Goal: Feedback & Contribution: Submit feedback/report problem

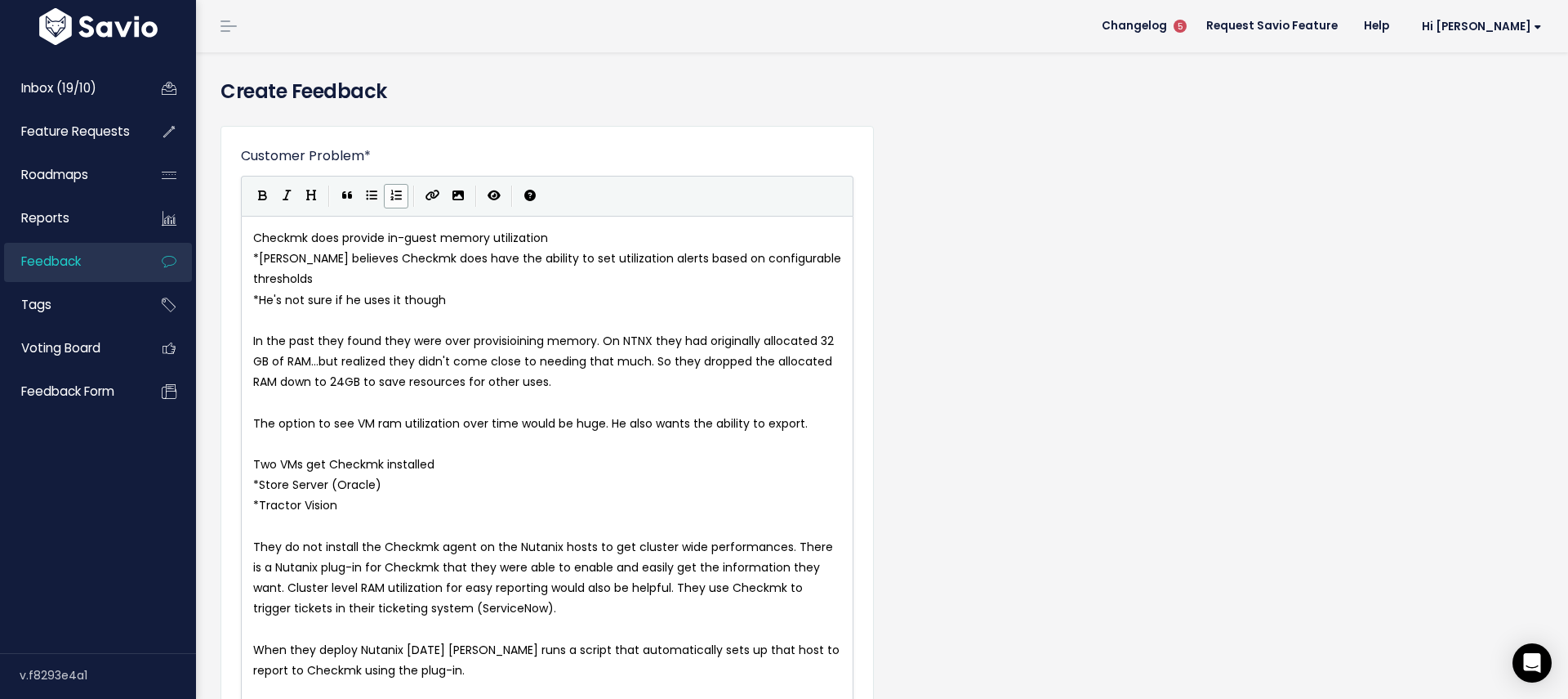
select select "87171923"
select select "PROSPECT"
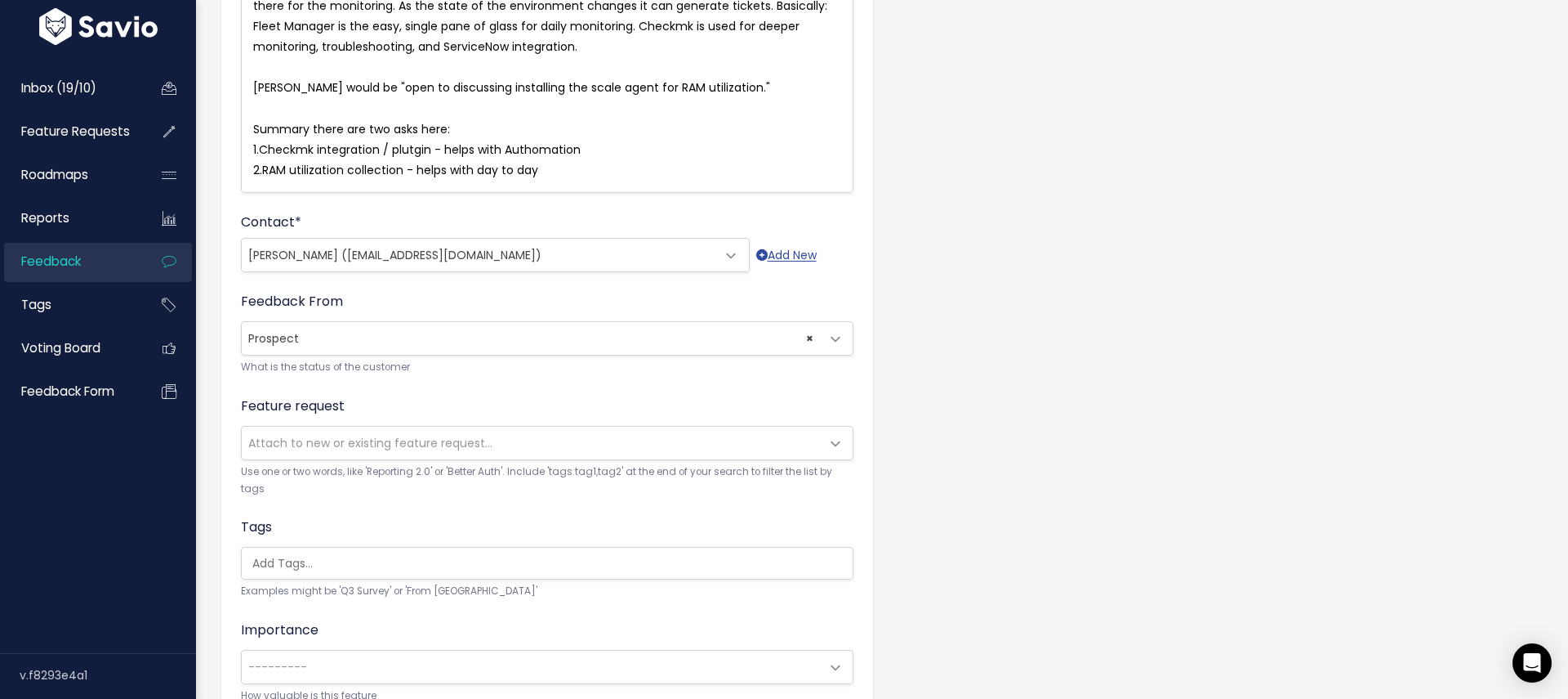
scroll to position [743, 0]
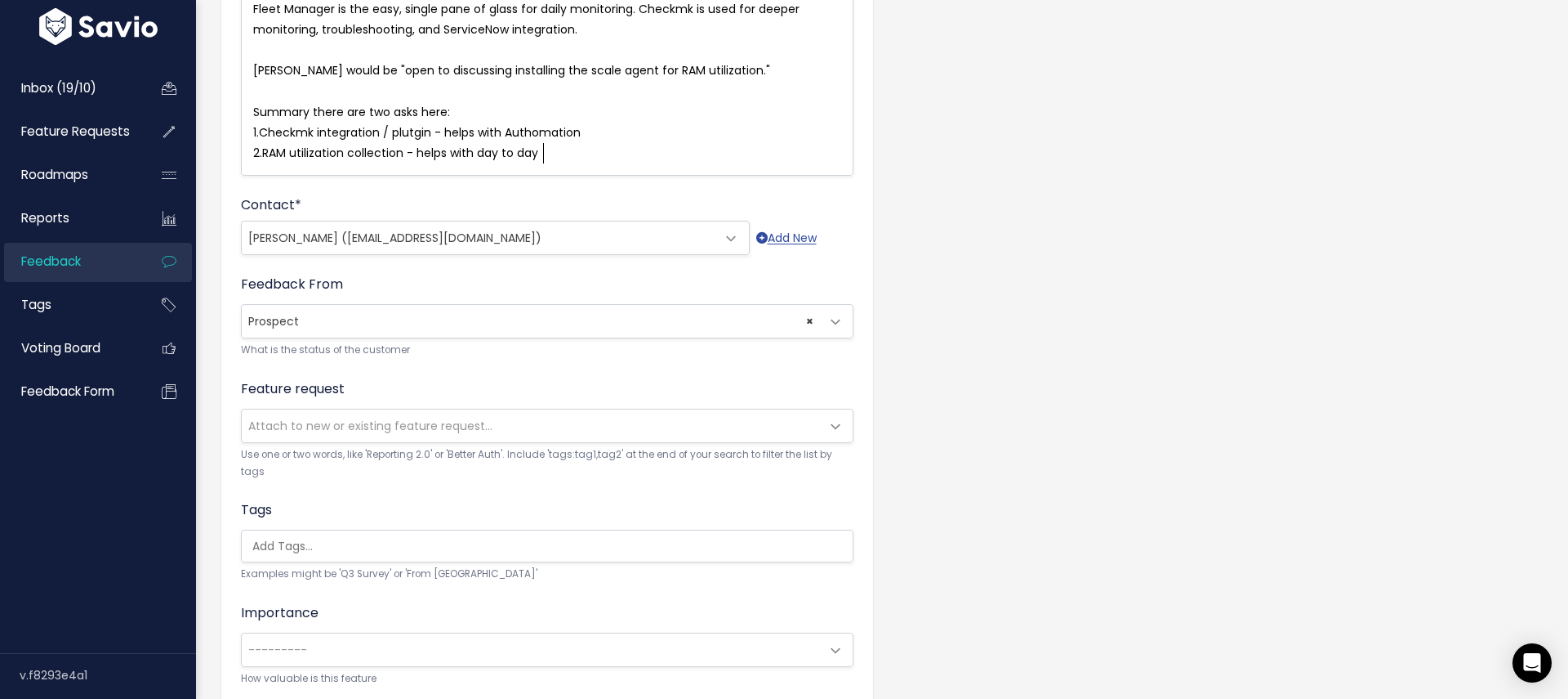
click at [660, 432] on span "Attach to new or existing feature request..." at bounding box center [530, 426] width 578 height 33
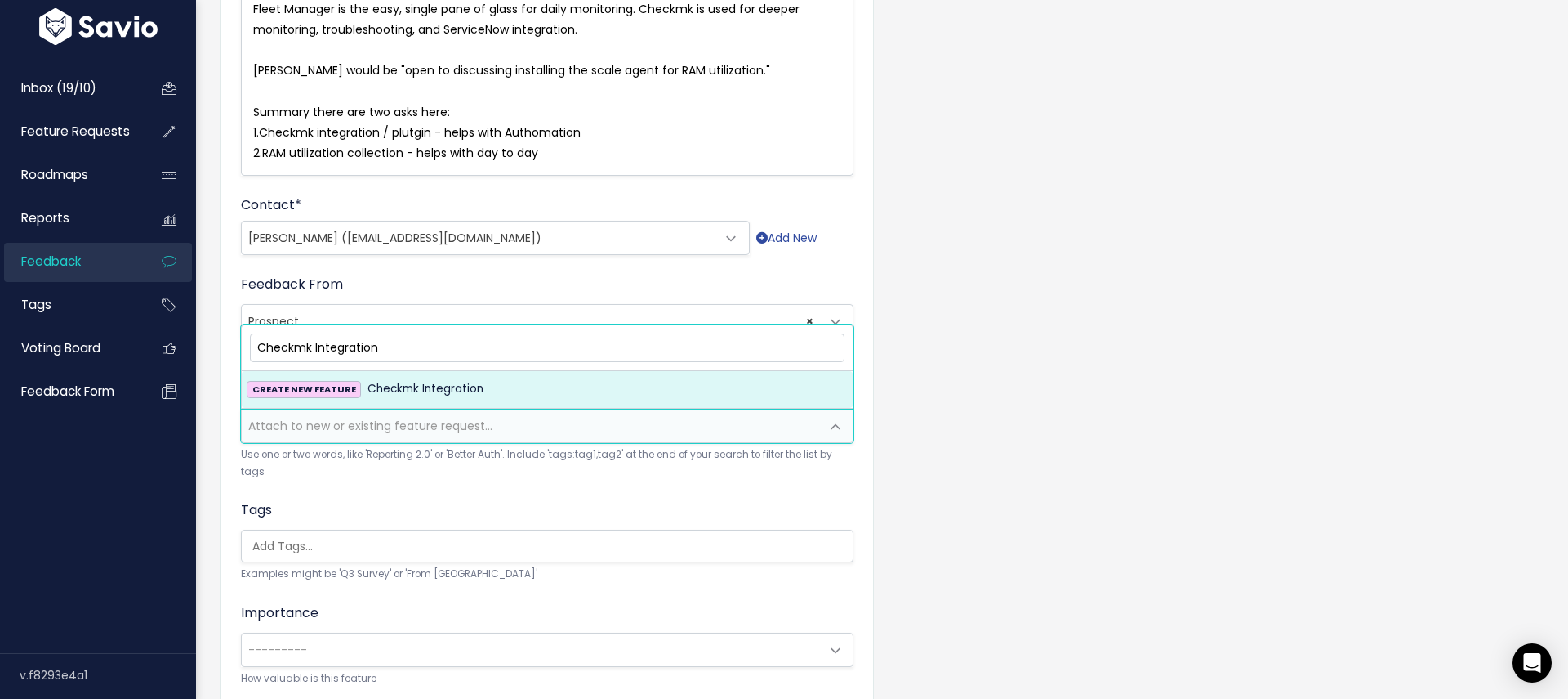
type input "Checkmk Integration"
click at [494, 384] on div "CREATE NEW FEATURE Checkmk Integration" at bounding box center [547, 389] width 602 height 19
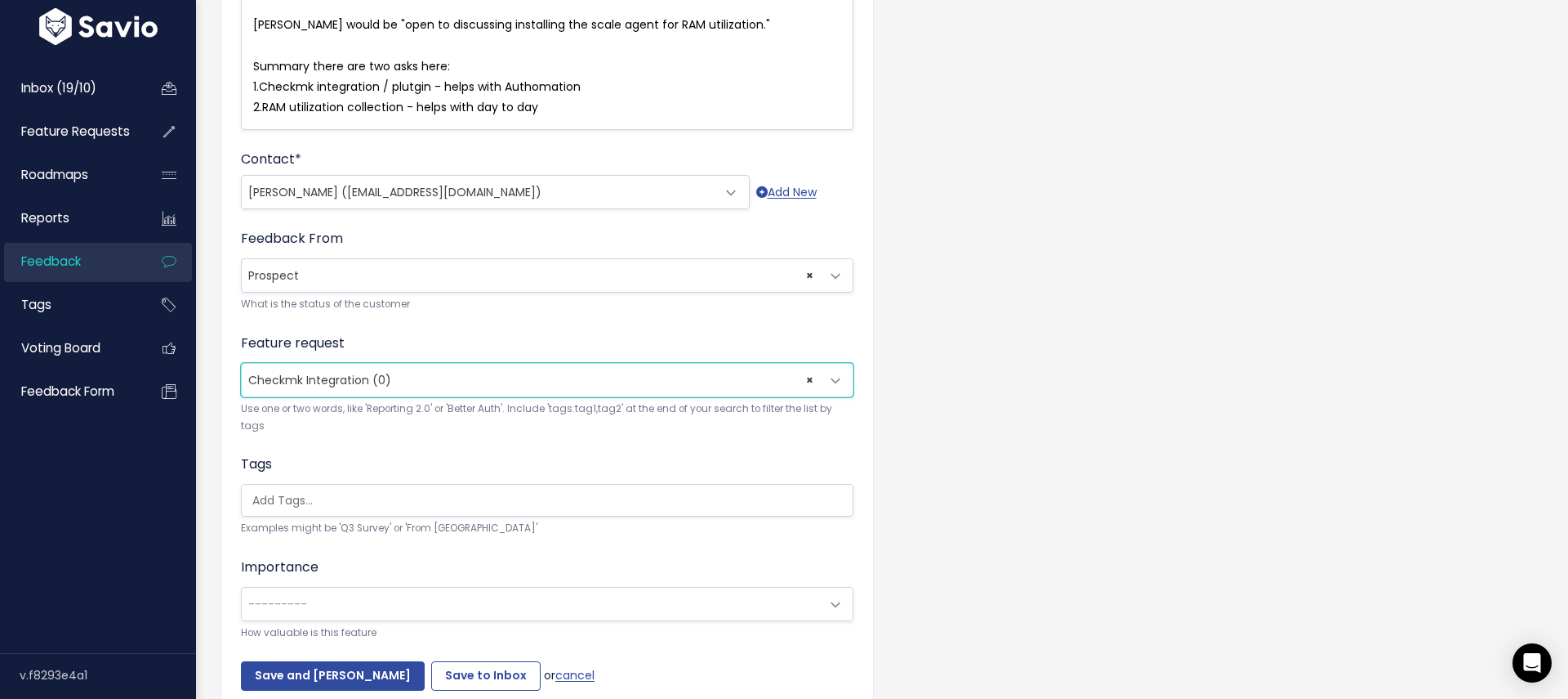
scroll to position [866, 0]
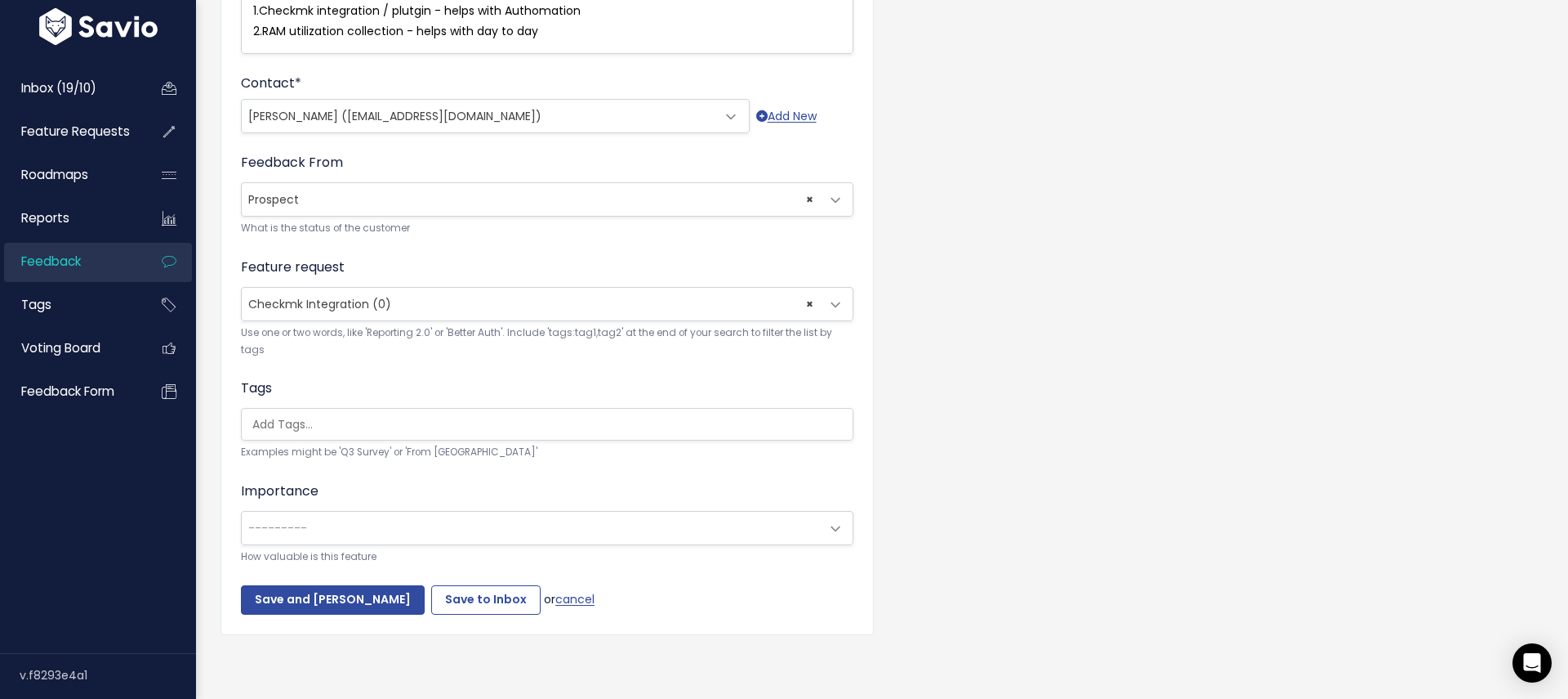
click at [353, 427] on input "search" at bounding box center [551, 425] width 611 height 17
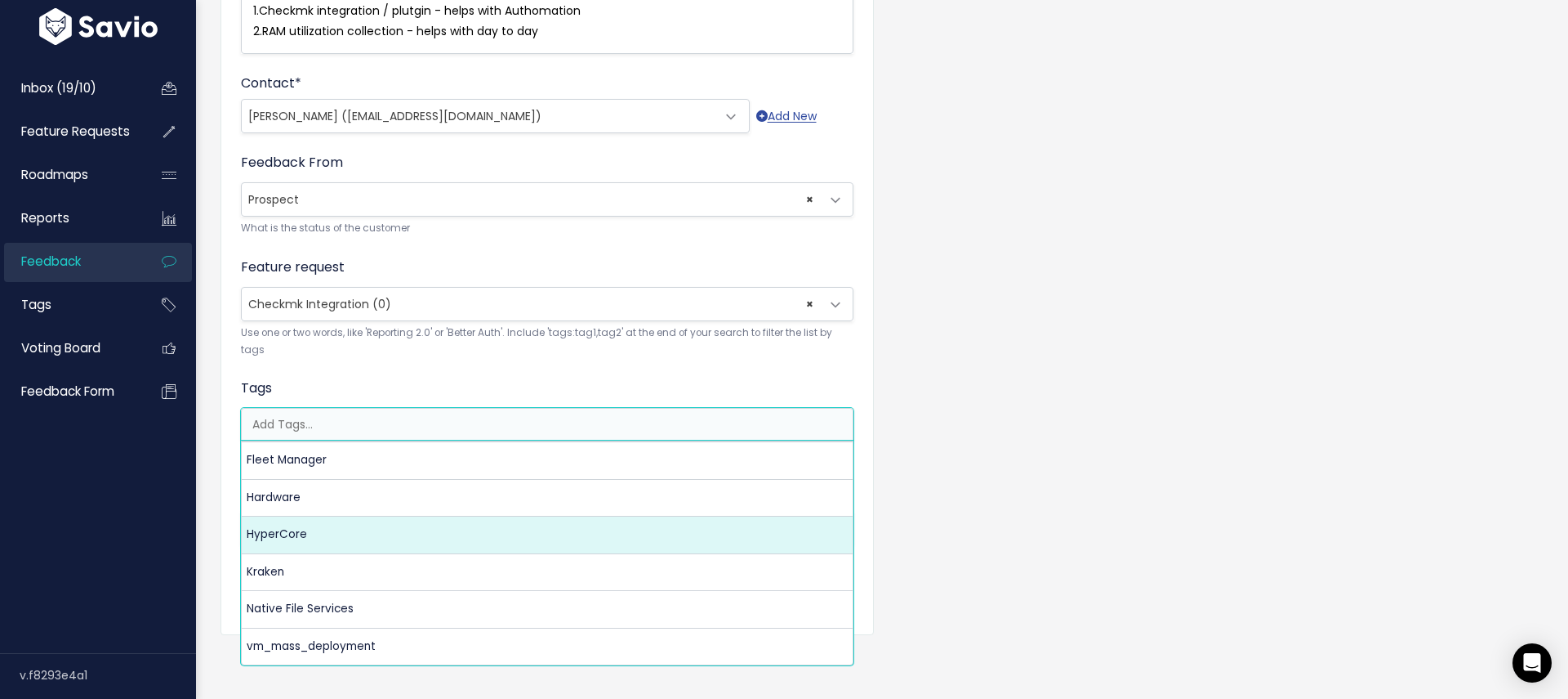
select select "3550"
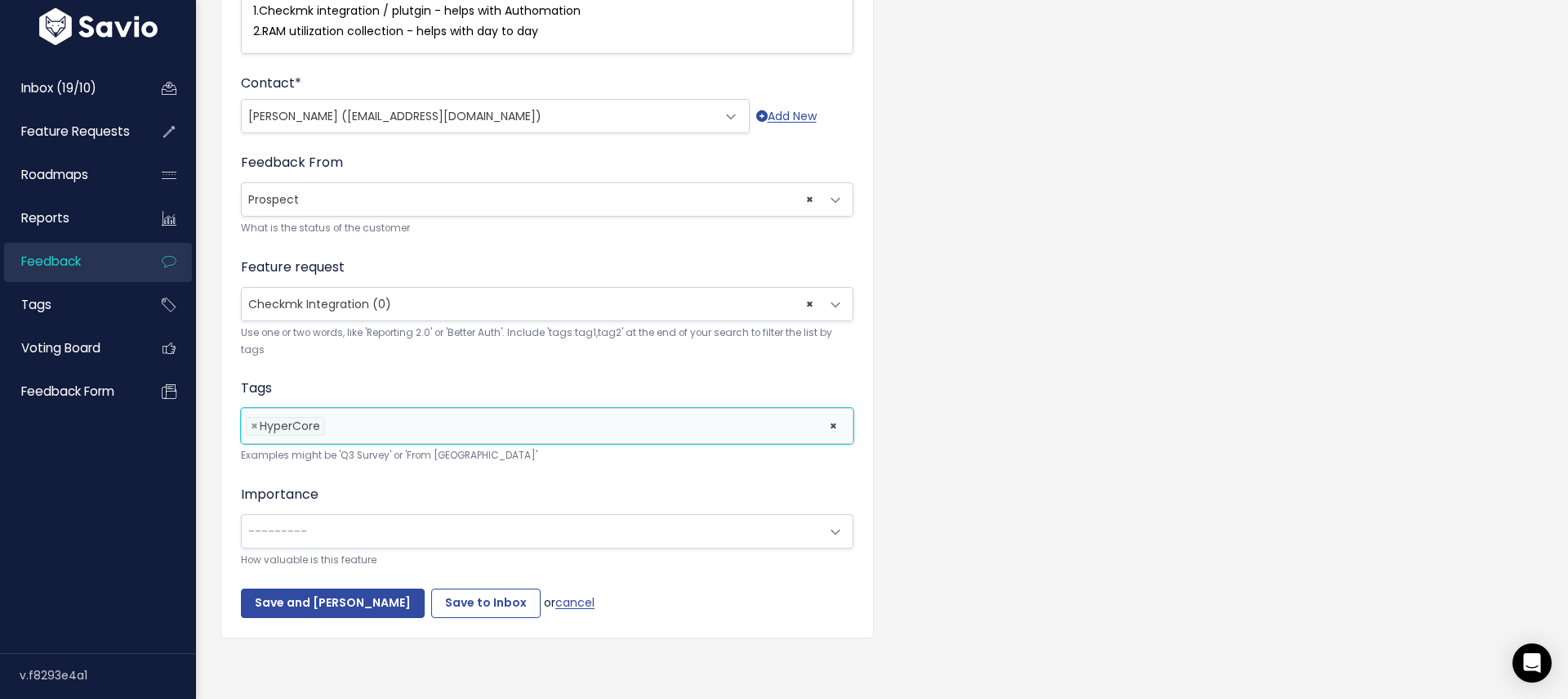
click at [326, 545] on span "---------" at bounding box center [530, 531] width 578 height 33
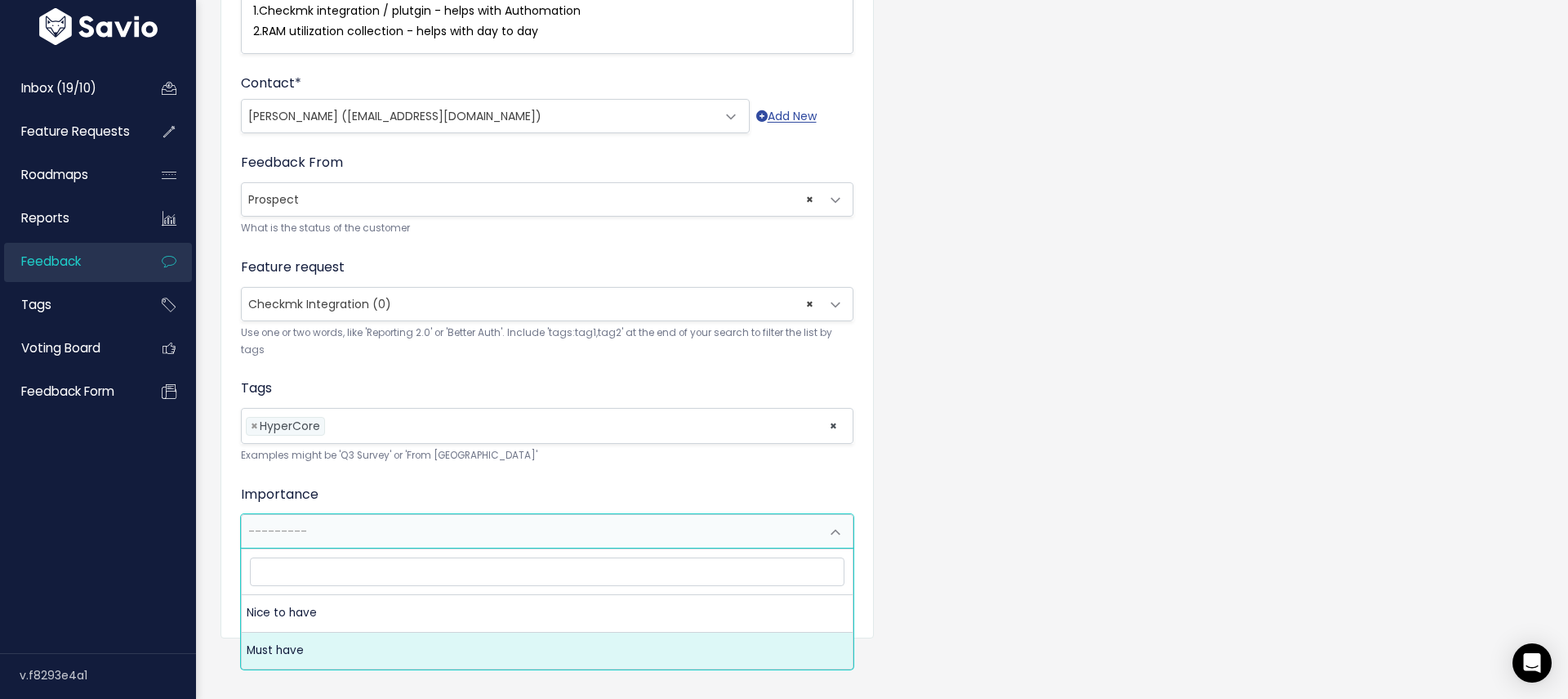
select select "MUST_HAVE"
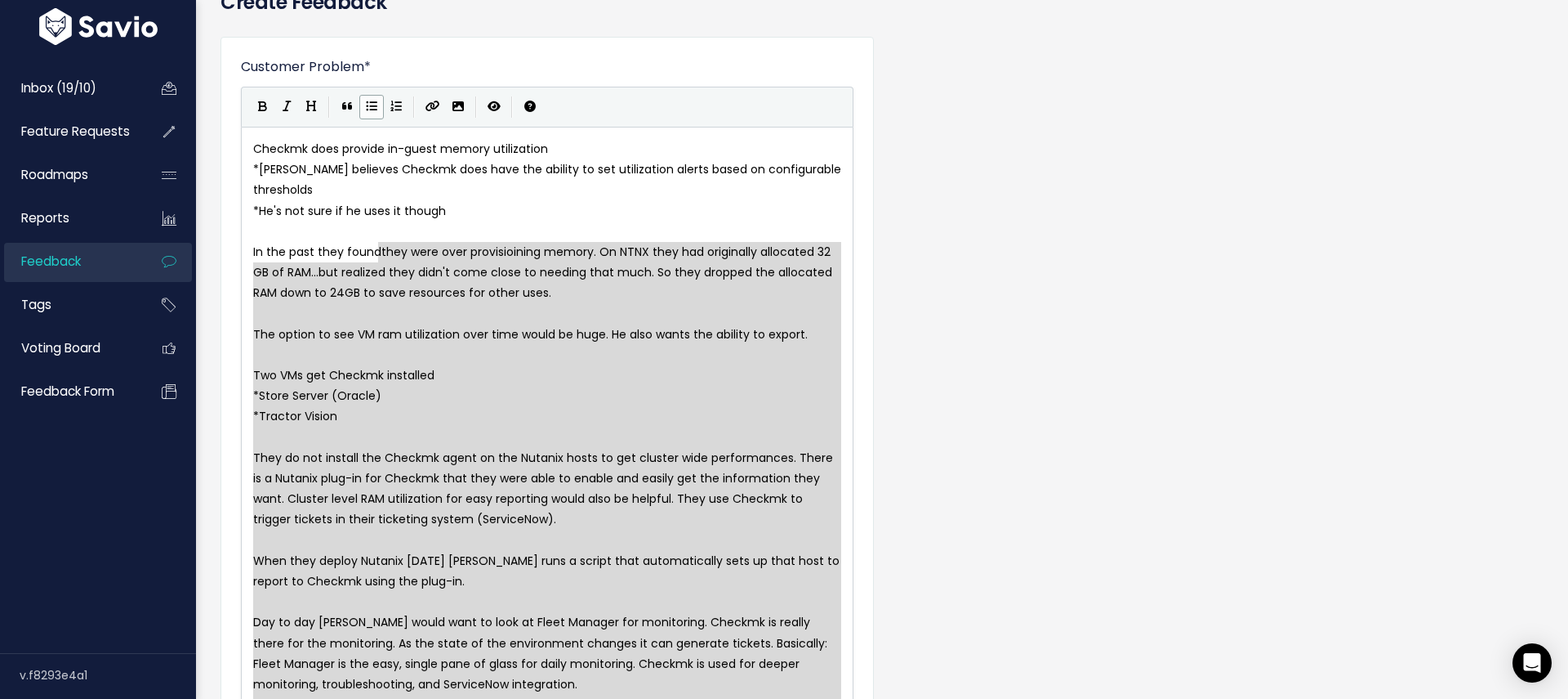
scroll to position [0, 0]
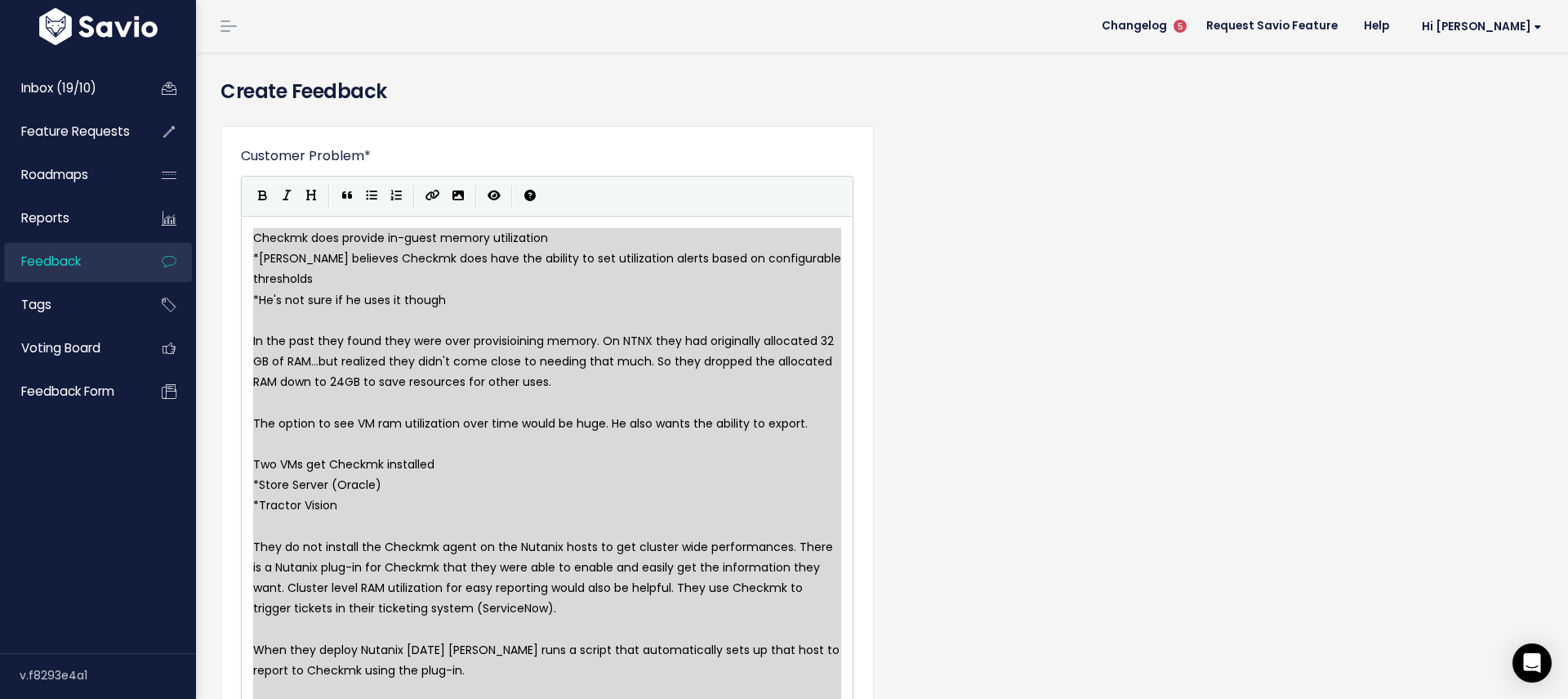
type textarea "Checkmk does provide in-guest memory utilization * Anthony believes Checkmk doe…"
drag, startPoint x: 553, startPoint y: 348, endPoint x: 236, endPoint y: 233, distance: 337.2
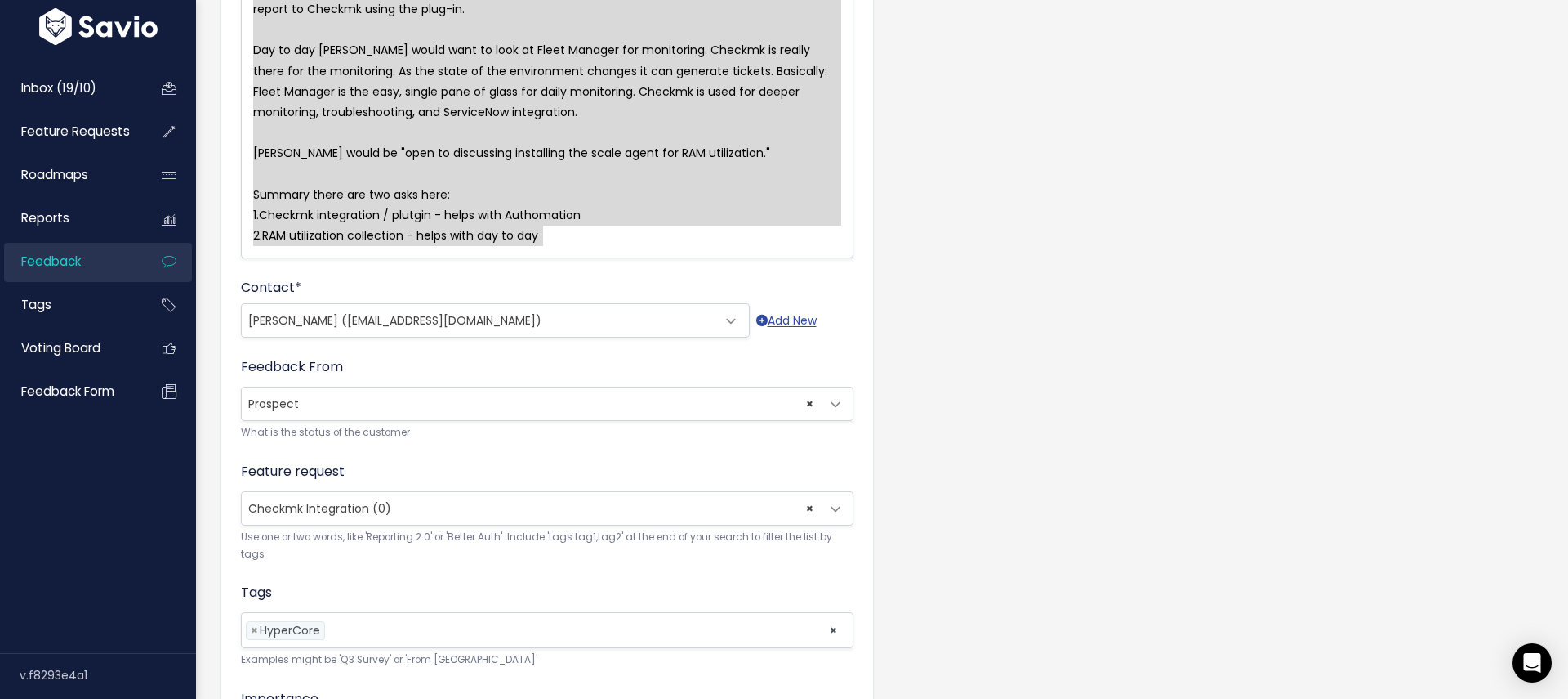
scroll to position [868, 0]
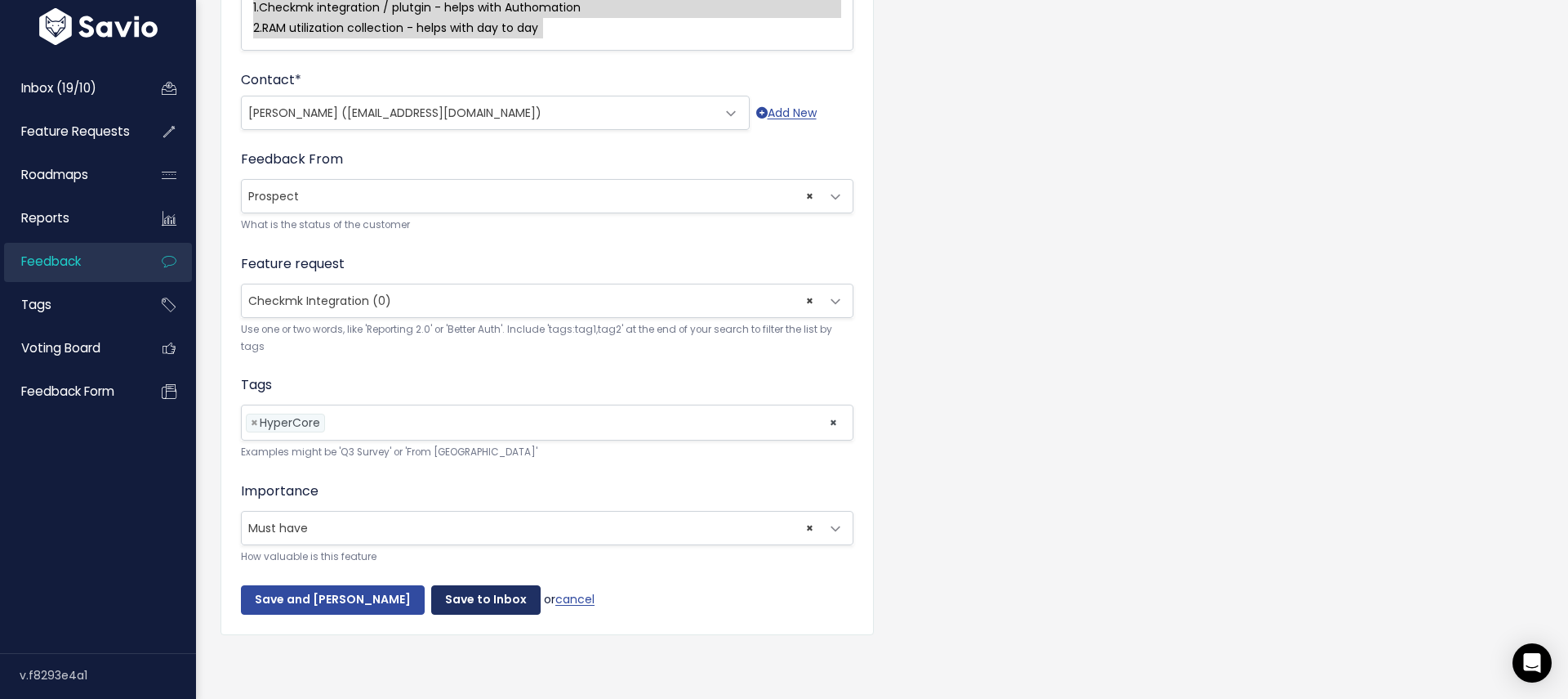
click at [453, 604] on input "Save to Inbox" at bounding box center [486, 600] width 110 height 30
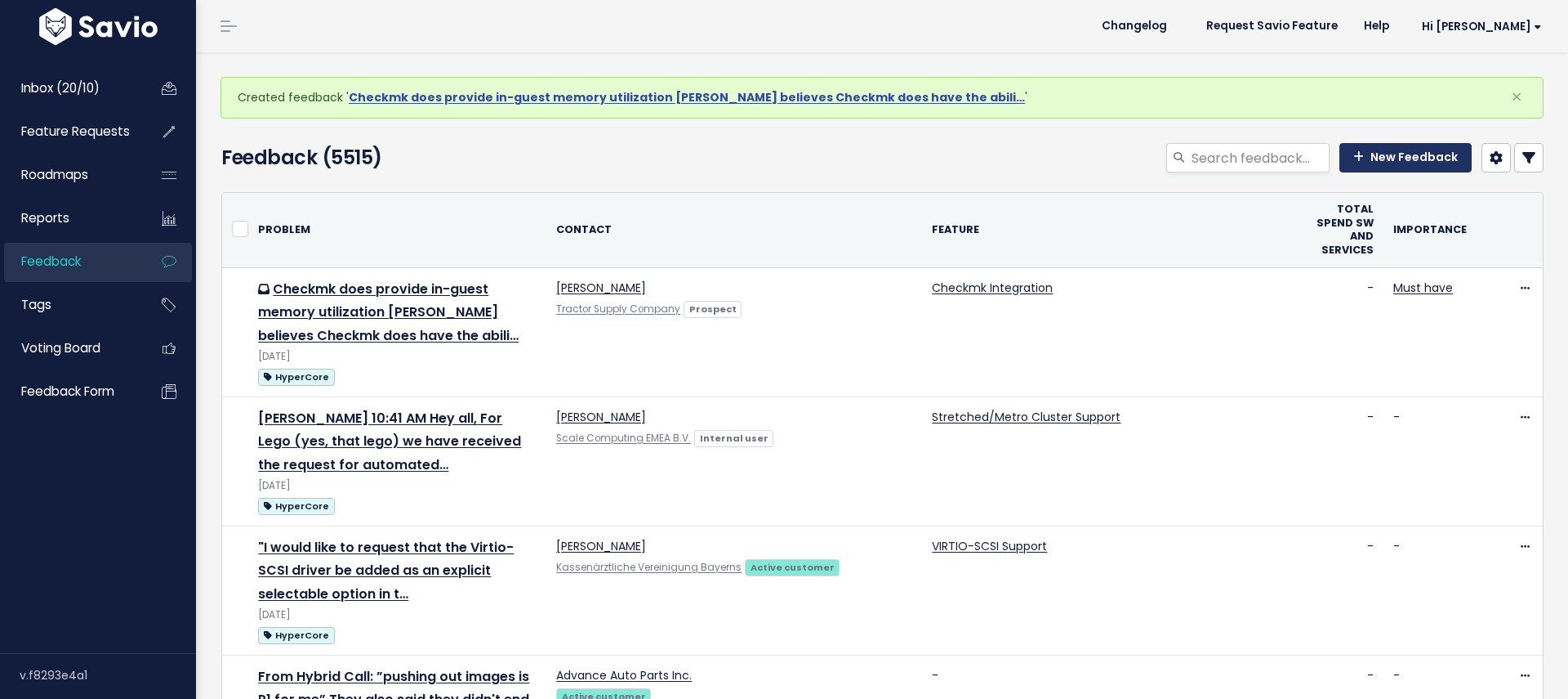
click at [1405, 160] on link "New Feedback" at bounding box center [1405, 158] width 132 height 30
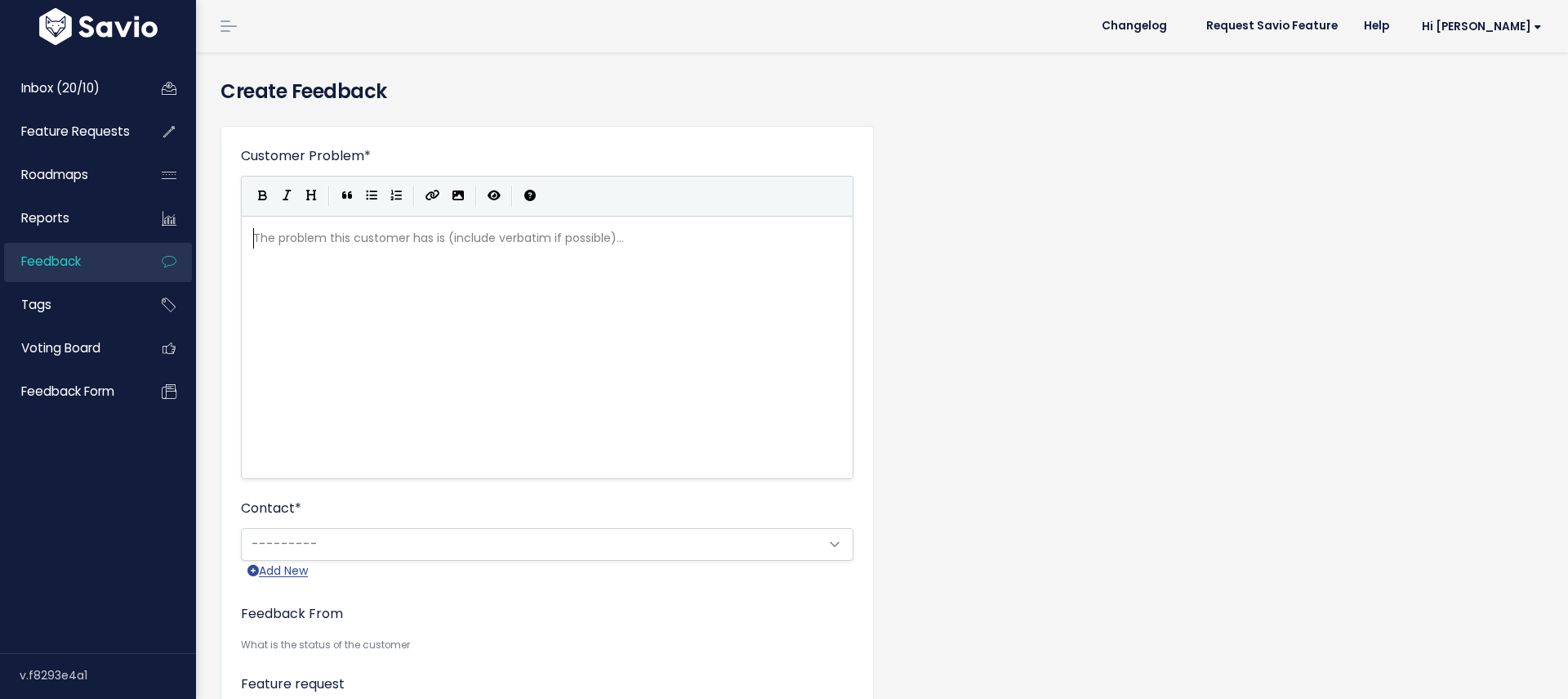
scroll to position [2, 0]
click at [427, 266] on div "The problem this customer has is (include verbatim if possible)... xxxxxxxxxx ​" at bounding box center [568, 367] width 635 height 286
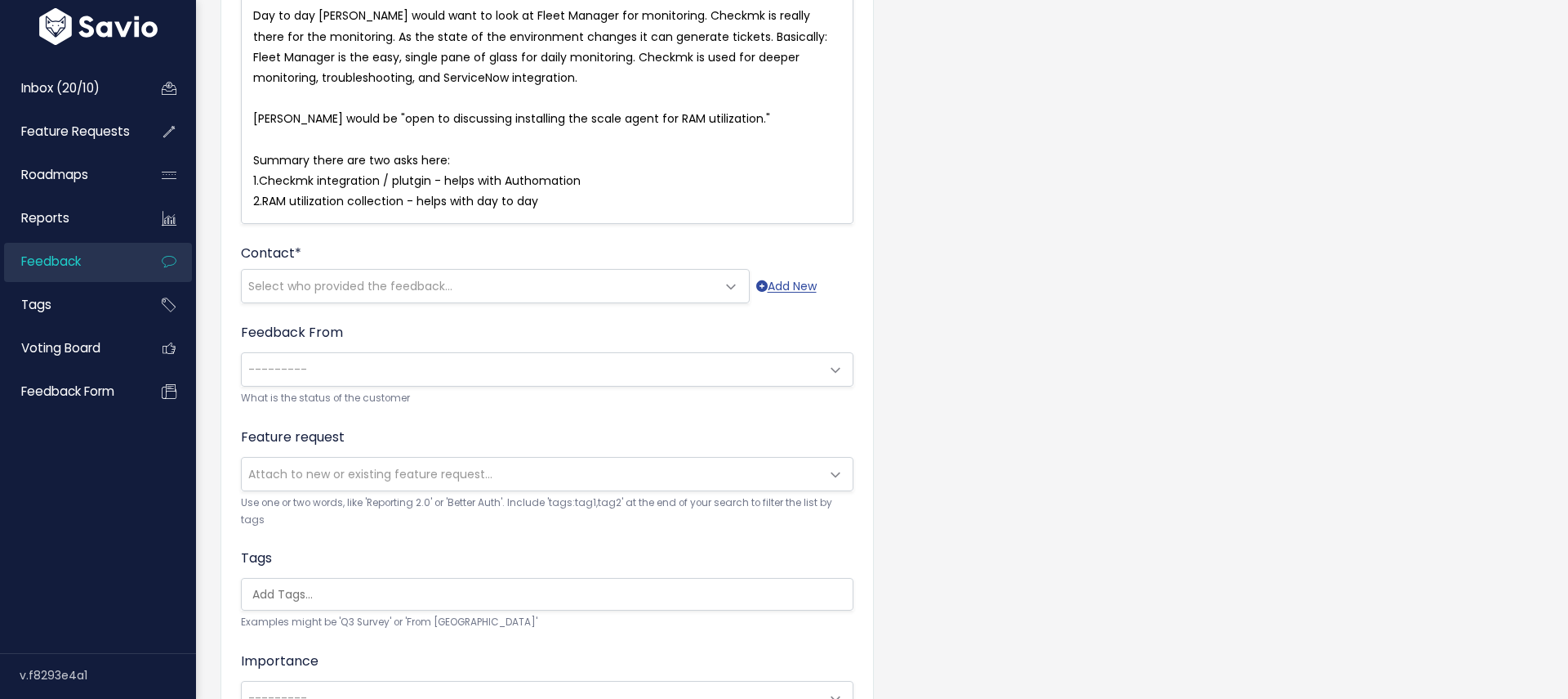
scroll to position [698, 0]
click at [542, 257] on div "Contact * --------- Select who provided the feedback... Add New" at bounding box center [547, 271] width 612 height 60
click at [545, 285] on span "Select who provided the feedback..." at bounding box center [478, 283] width 475 height 33
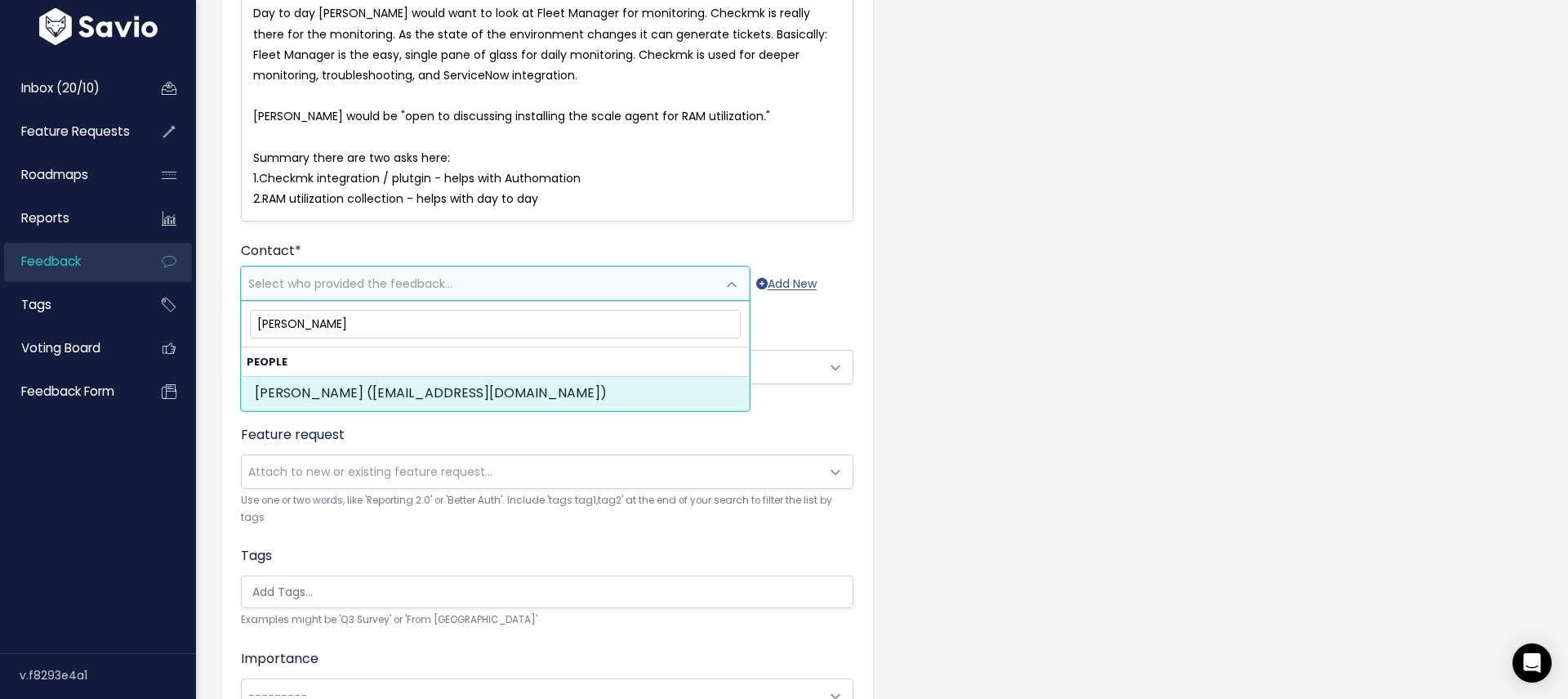
type input "[PERSON_NAME]"
select select "PROSPECT"
select select "87171923"
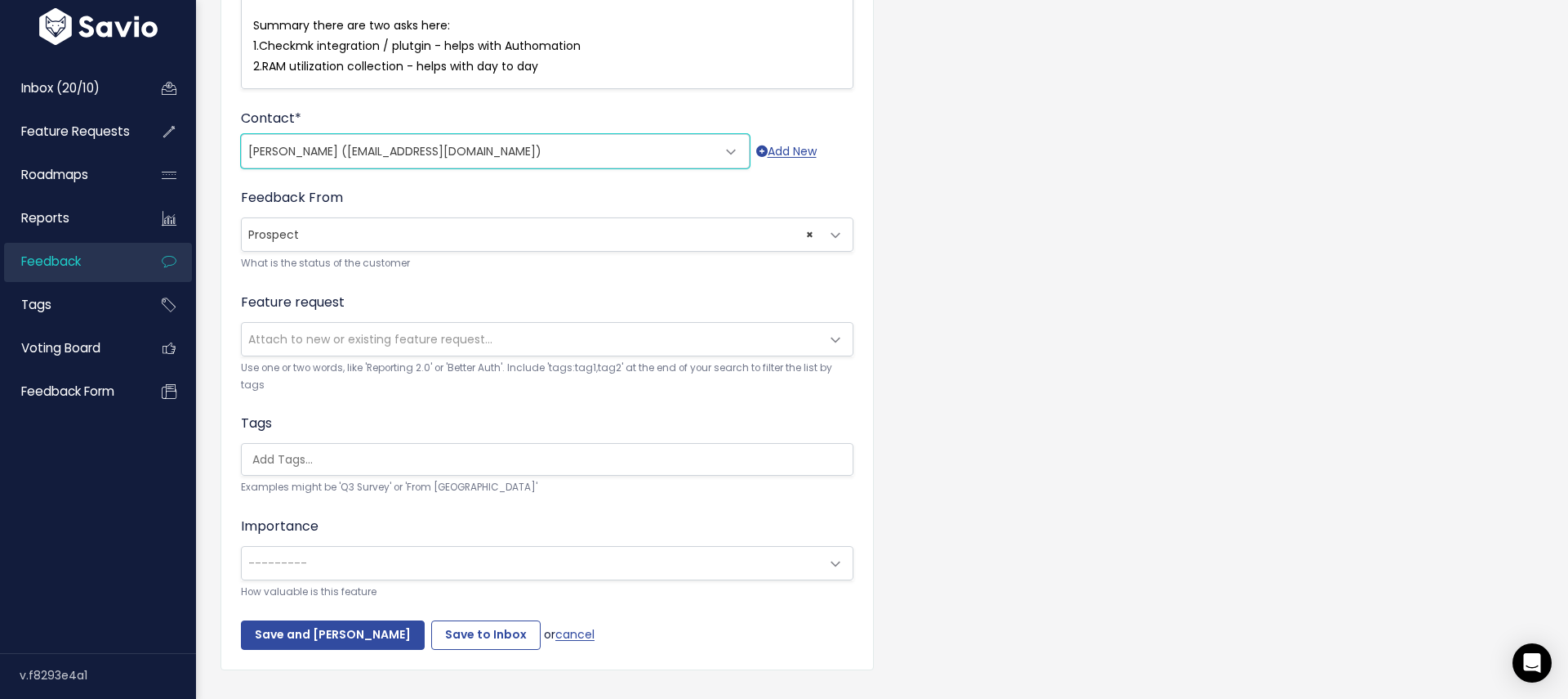
scroll to position [834, 0]
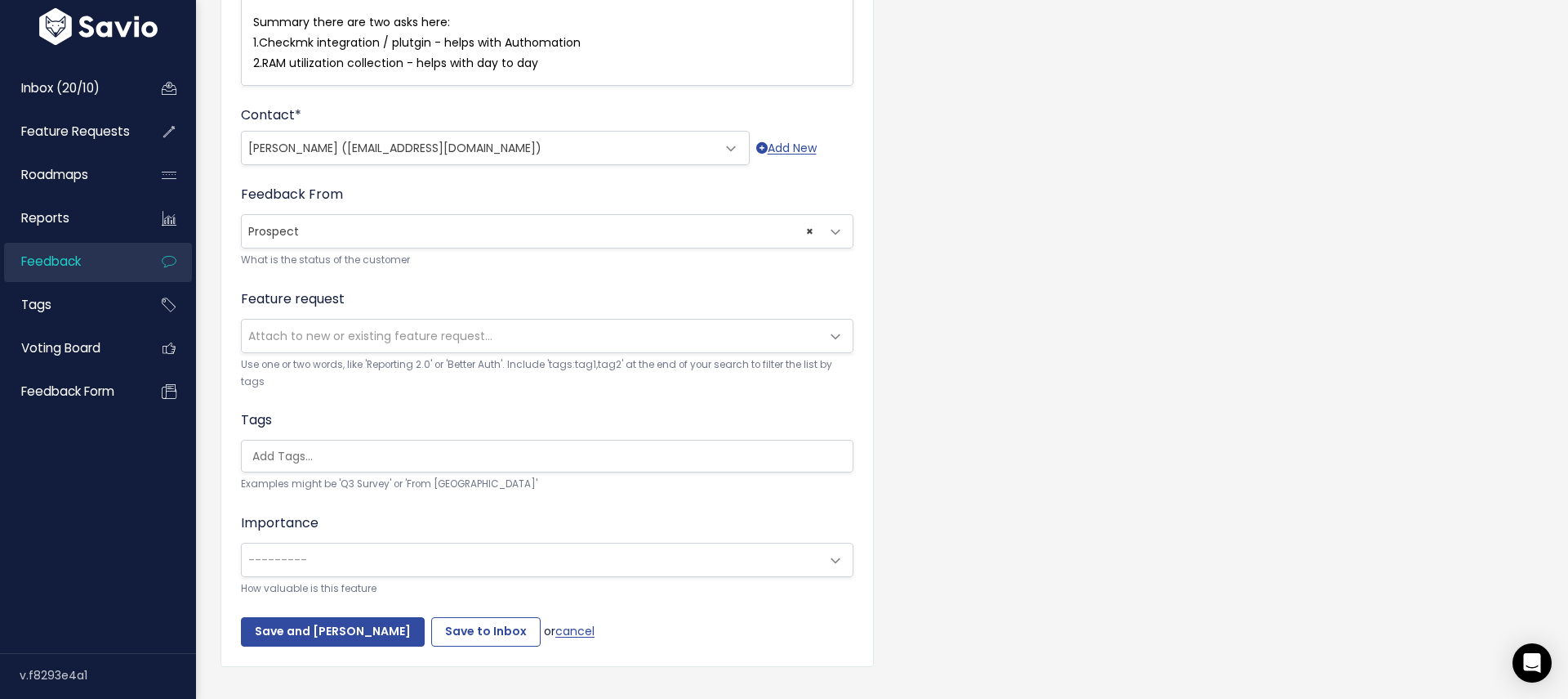
click at [471, 346] on span "Attach to new or existing feature request..." at bounding box center [530, 336] width 578 height 33
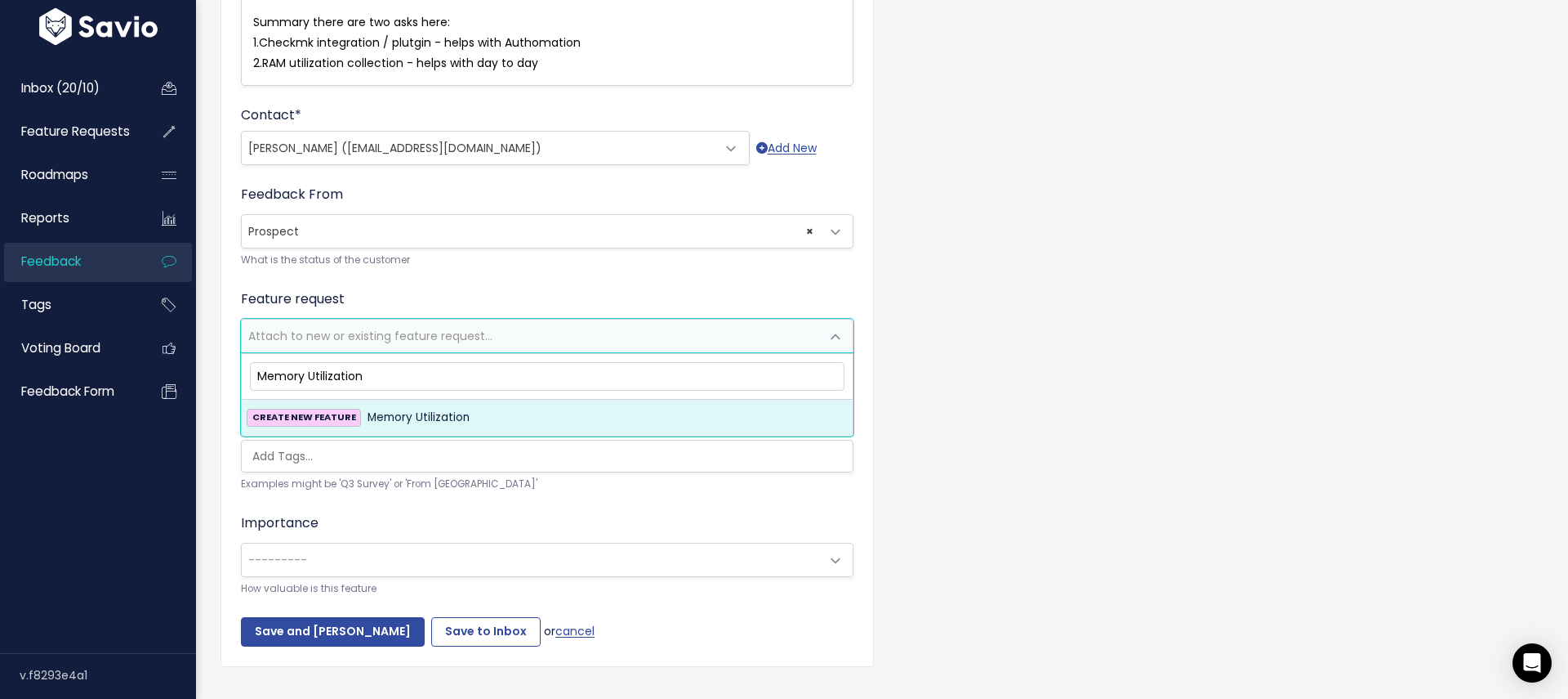
click at [262, 373] on input "Memory Utilization" at bounding box center [548, 376] width 595 height 29
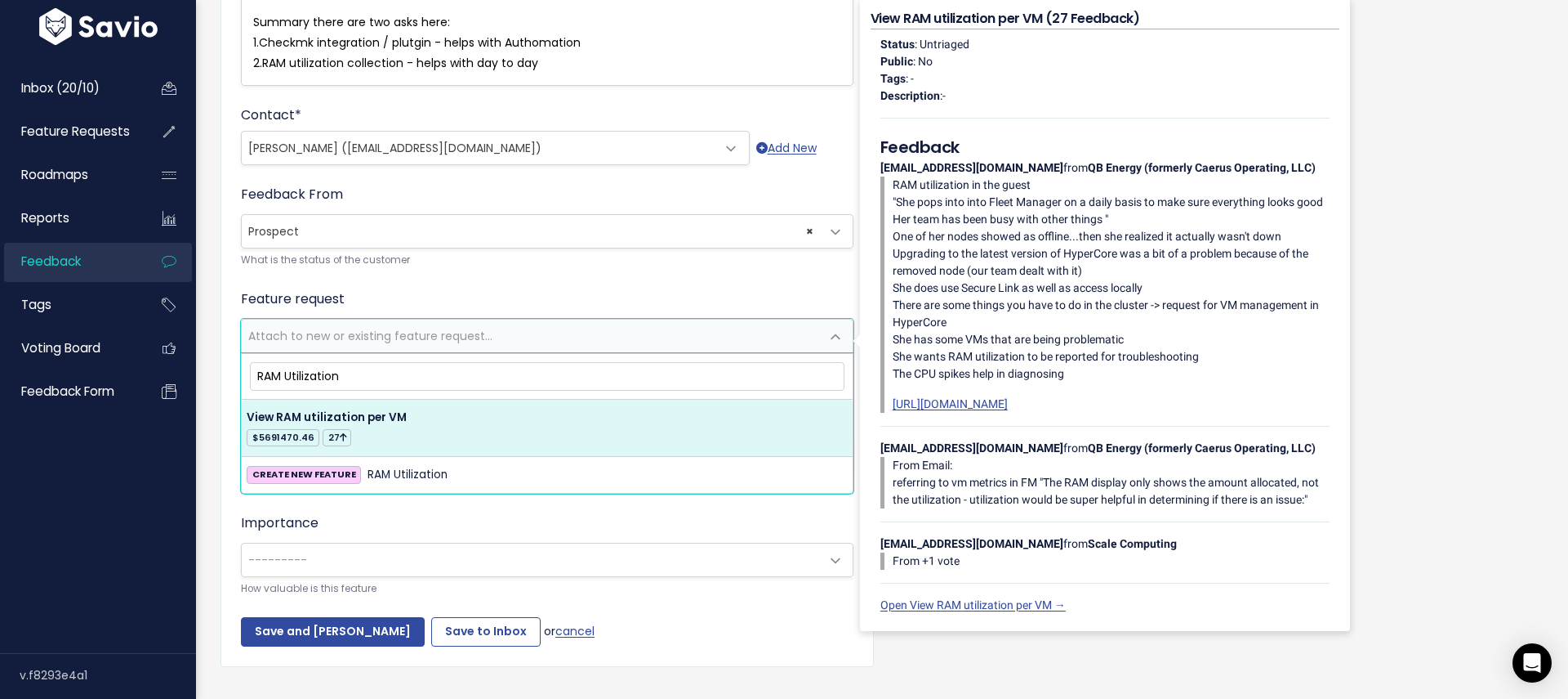
type input "RAM Utilization"
select select "12232"
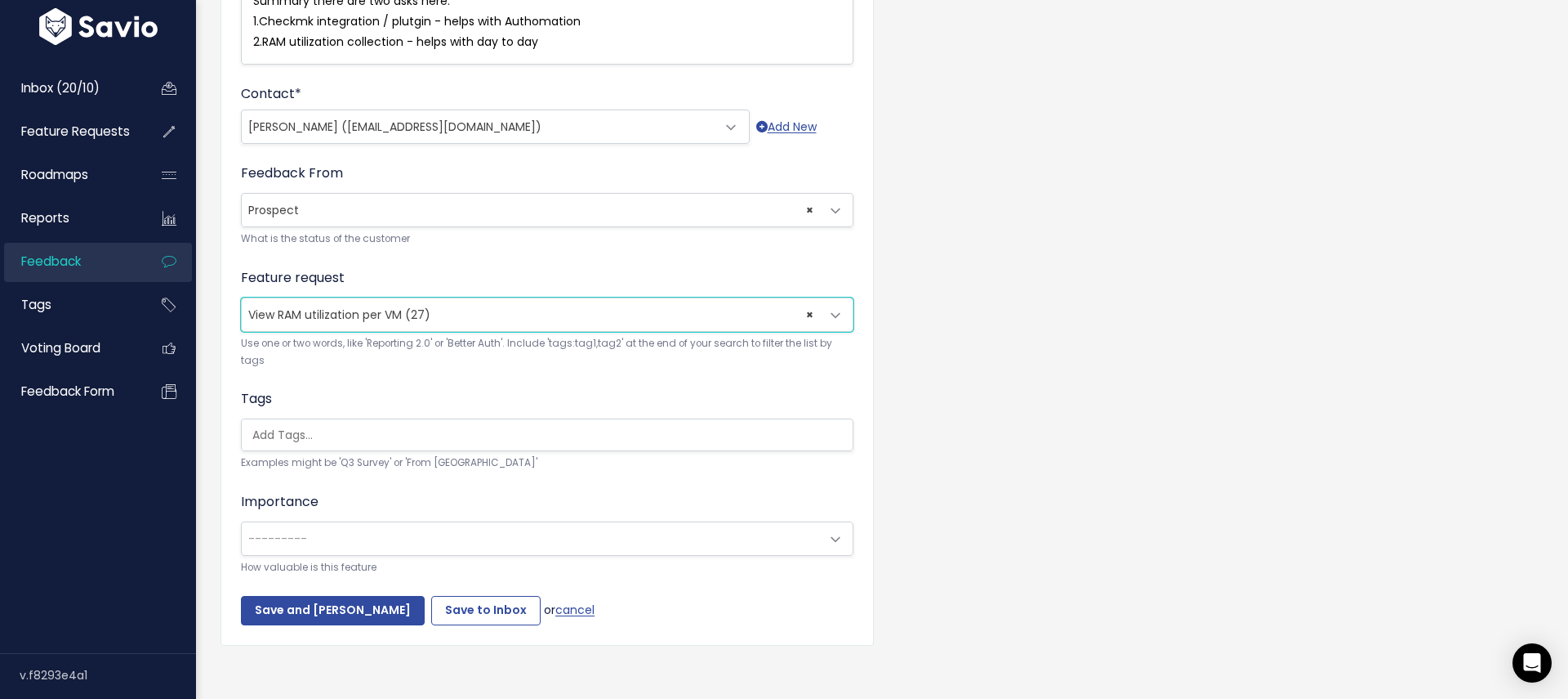
scroll to position [866, 0]
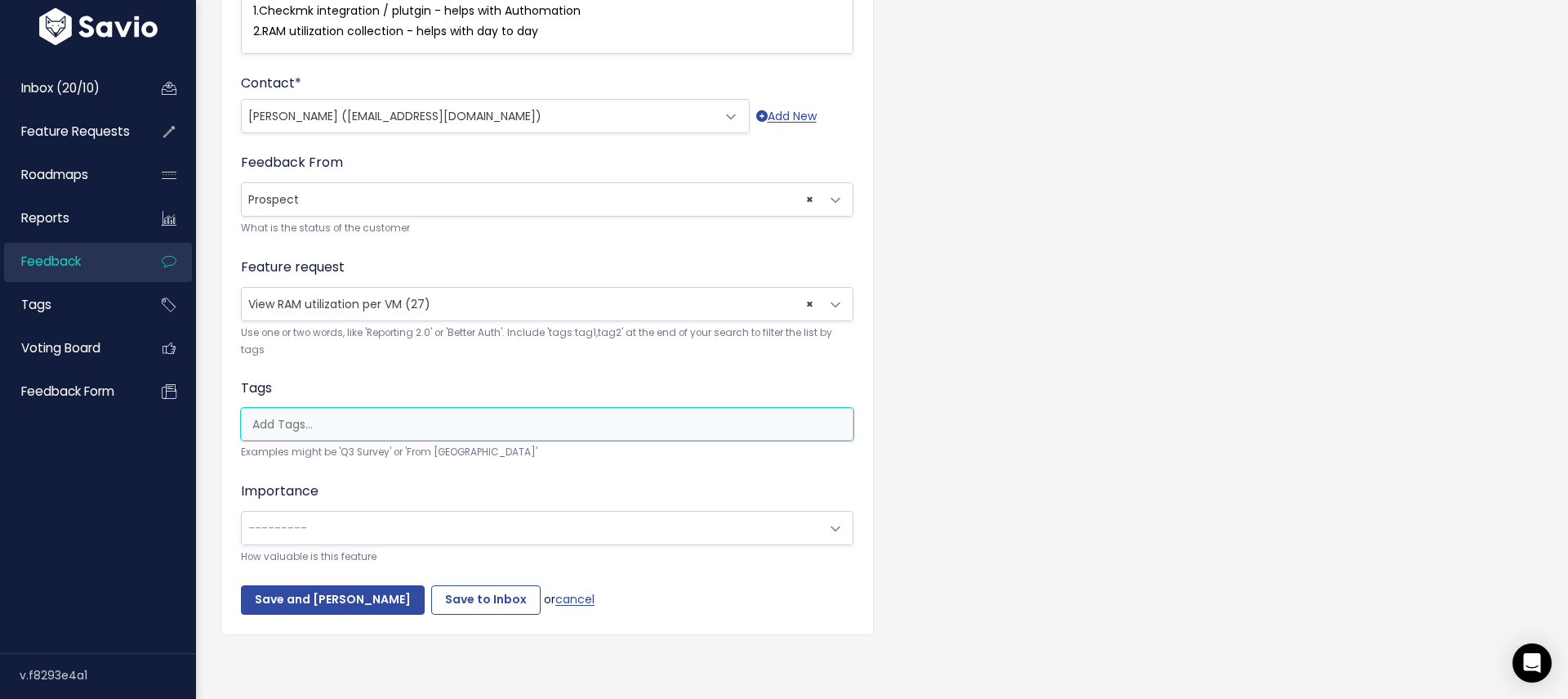
click at [426, 428] on input "search" at bounding box center [551, 425] width 611 height 17
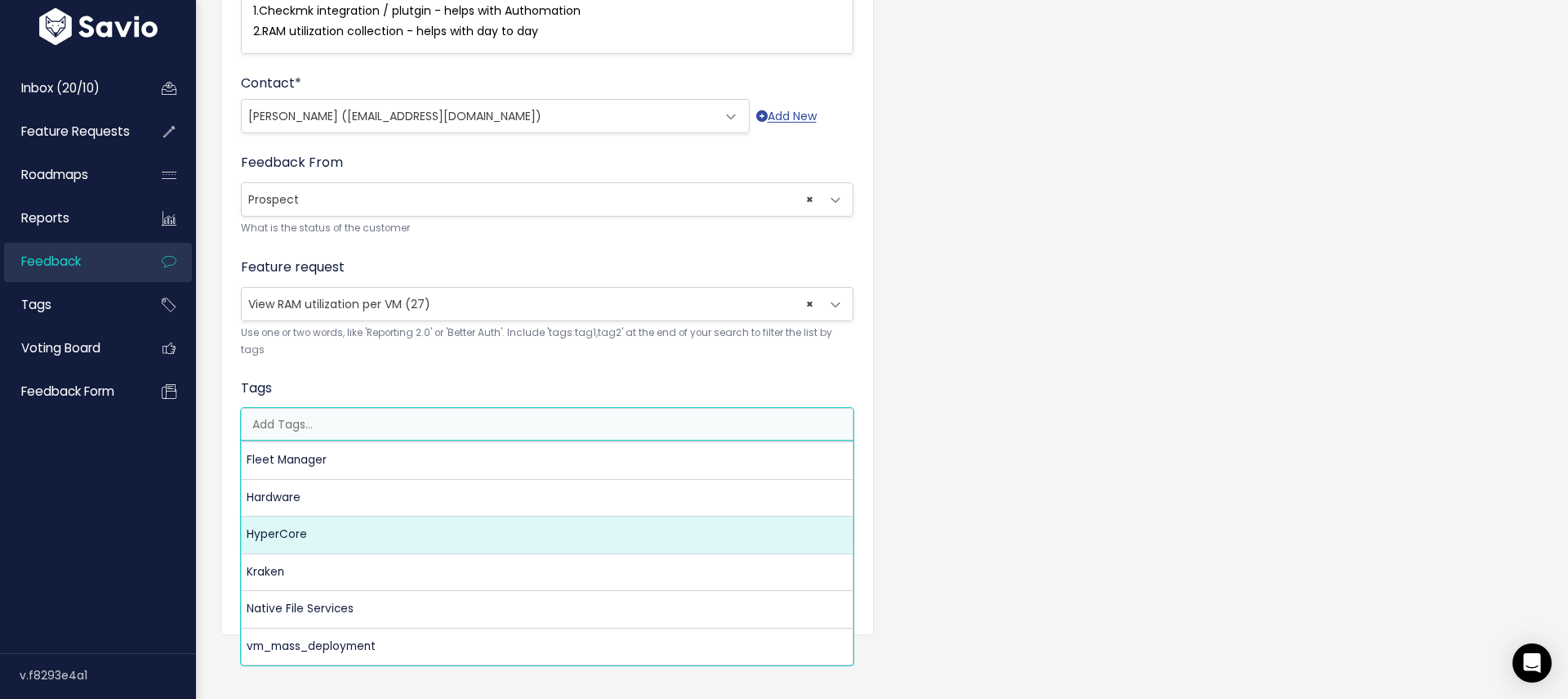
select select "3550"
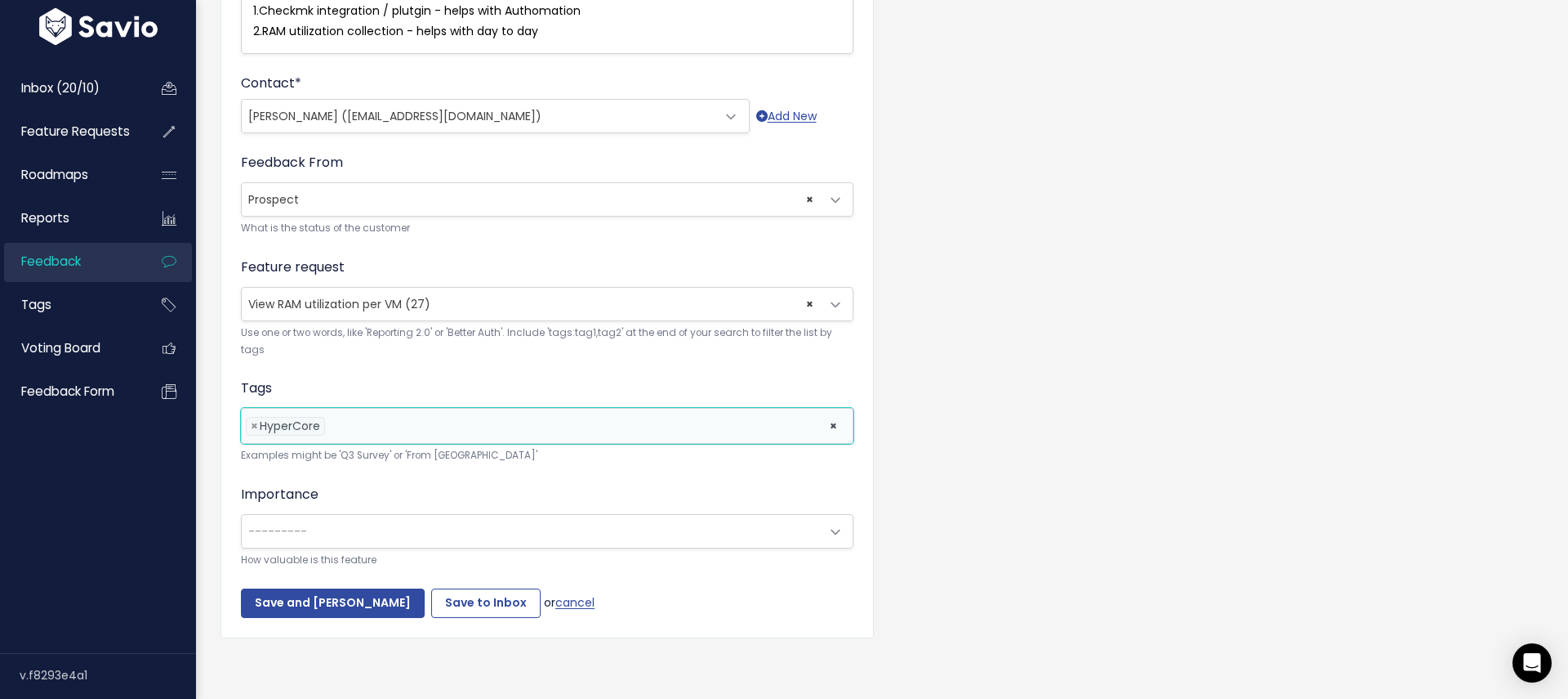
click at [357, 527] on span "---------" at bounding box center [530, 531] width 578 height 33
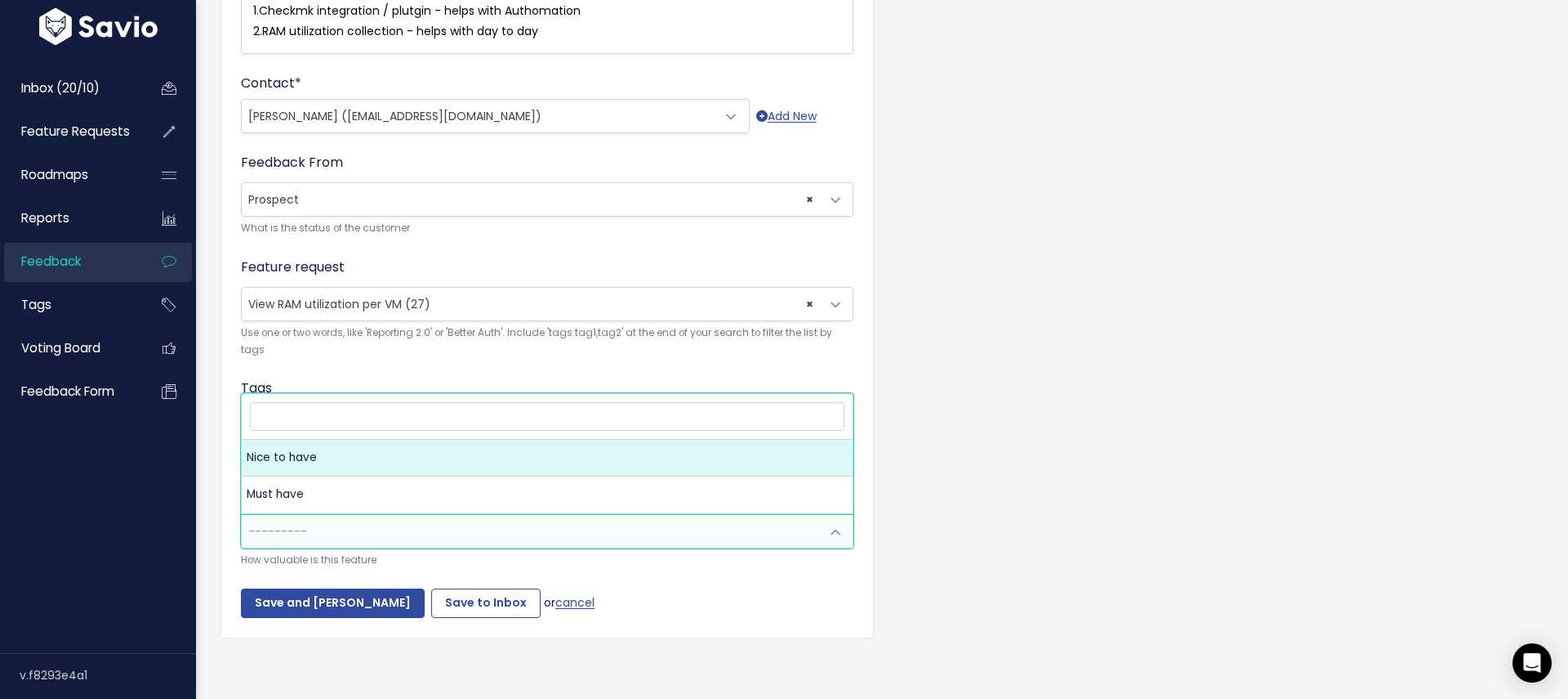
click at [321, 527] on span "---------" at bounding box center [530, 531] width 578 height 33
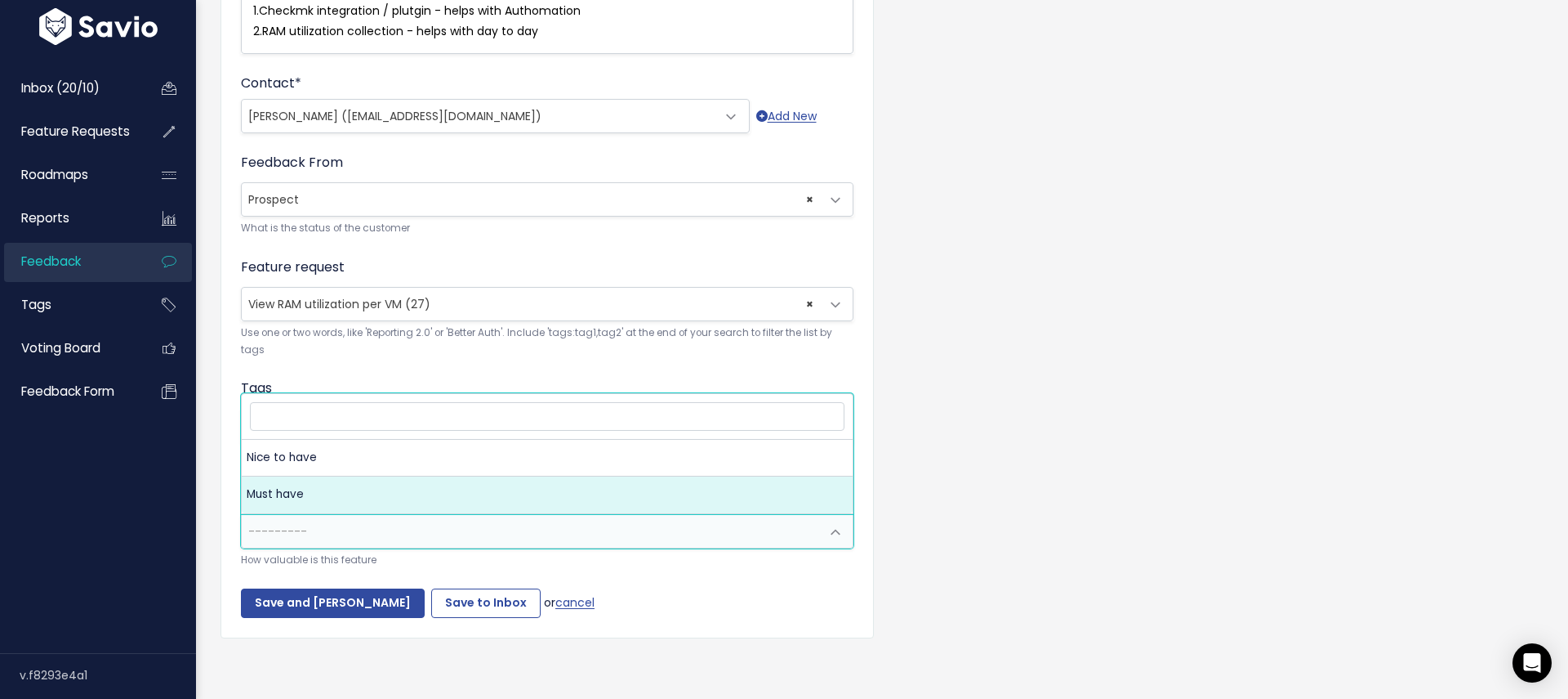
select select "MUST_HAVE"
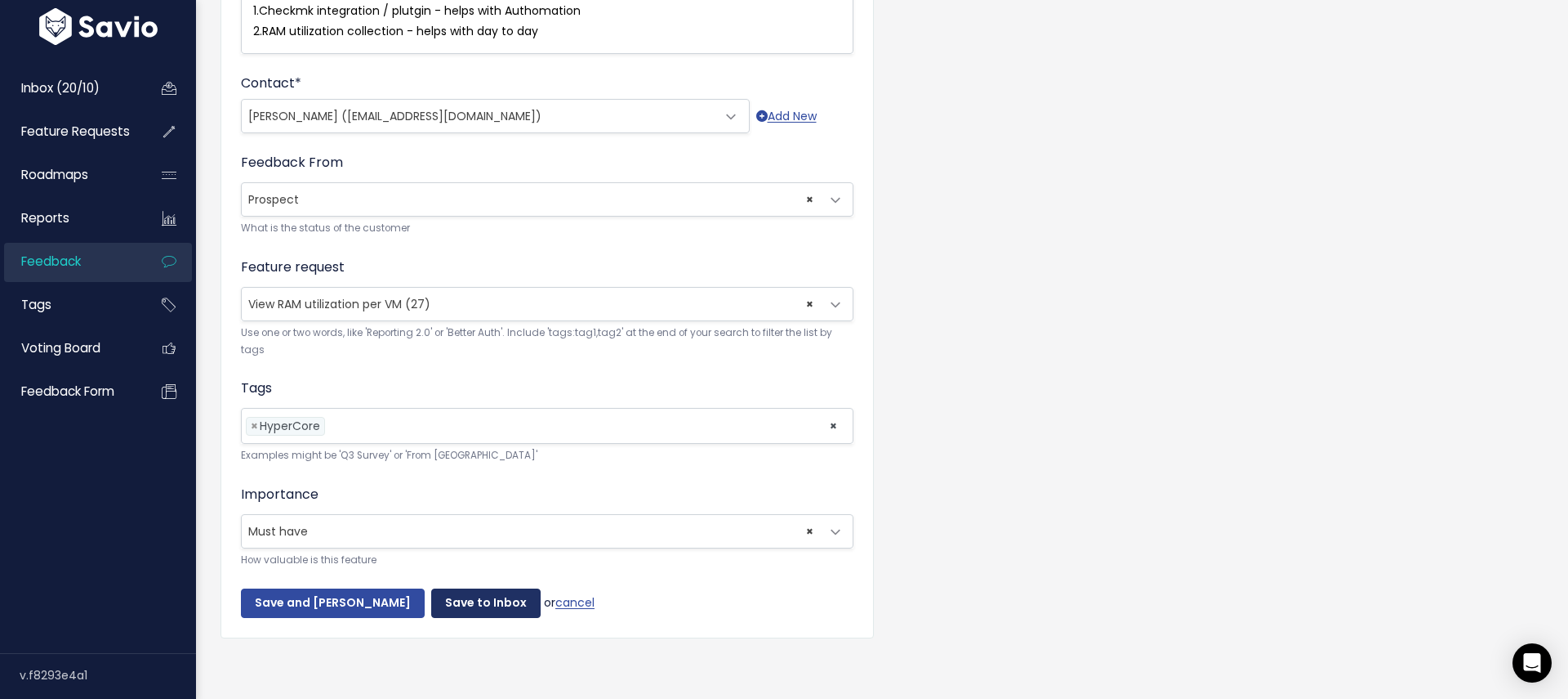
click at [445, 601] on input "Save to Inbox" at bounding box center [486, 603] width 110 height 30
